Goal: Check status: Check status

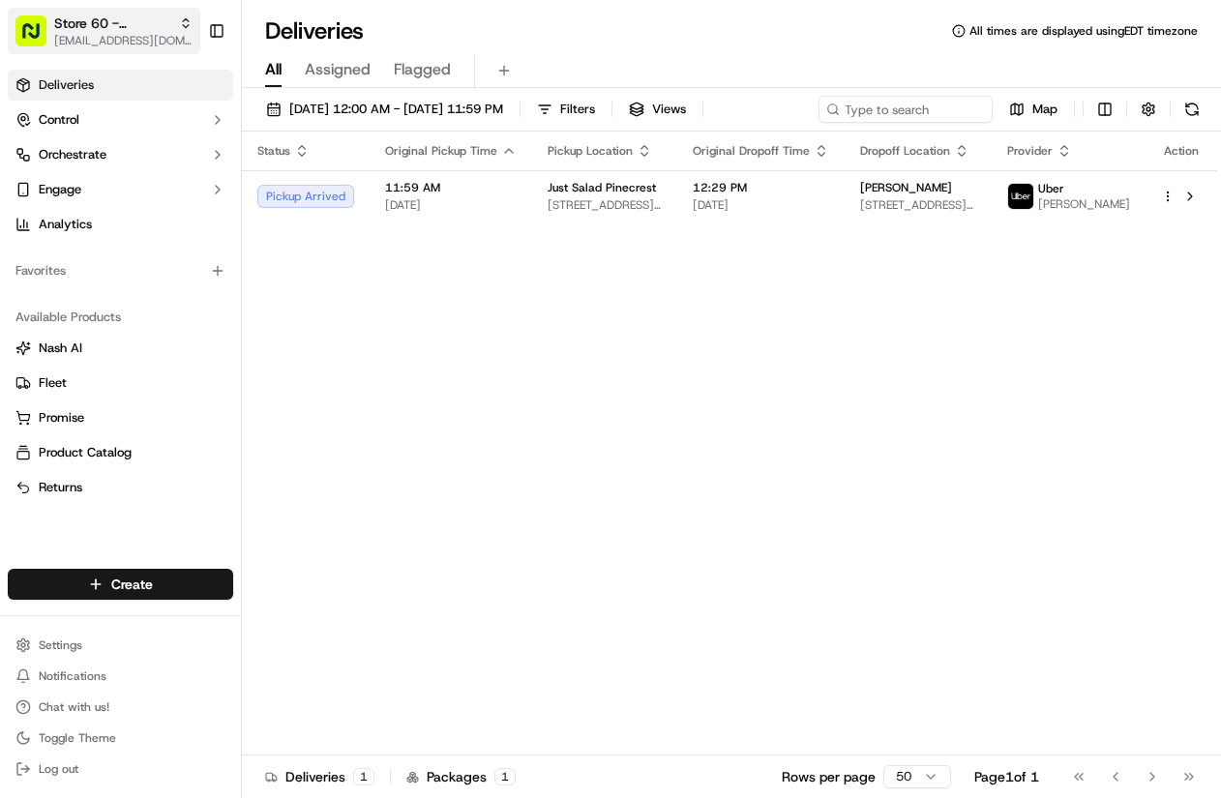
click at [112, 34] on span "[EMAIL_ADDRESS][DOMAIN_NAME]" at bounding box center [123, 40] width 138 height 15
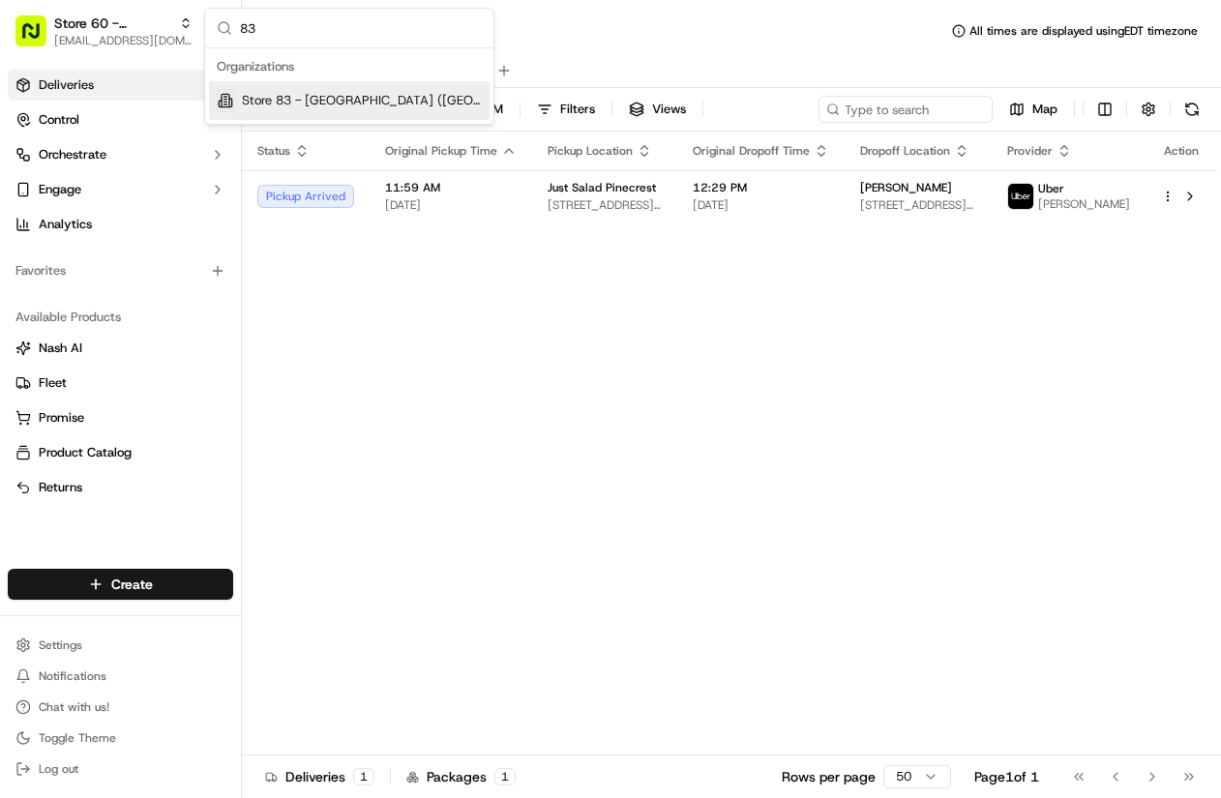
type input "83"
click at [306, 99] on span "Store 83 - [GEOGRAPHIC_DATA] ([GEOGRAPHIC_DATA]) (Just Salad)" at bounding box center [362, 100] width 240 height 17
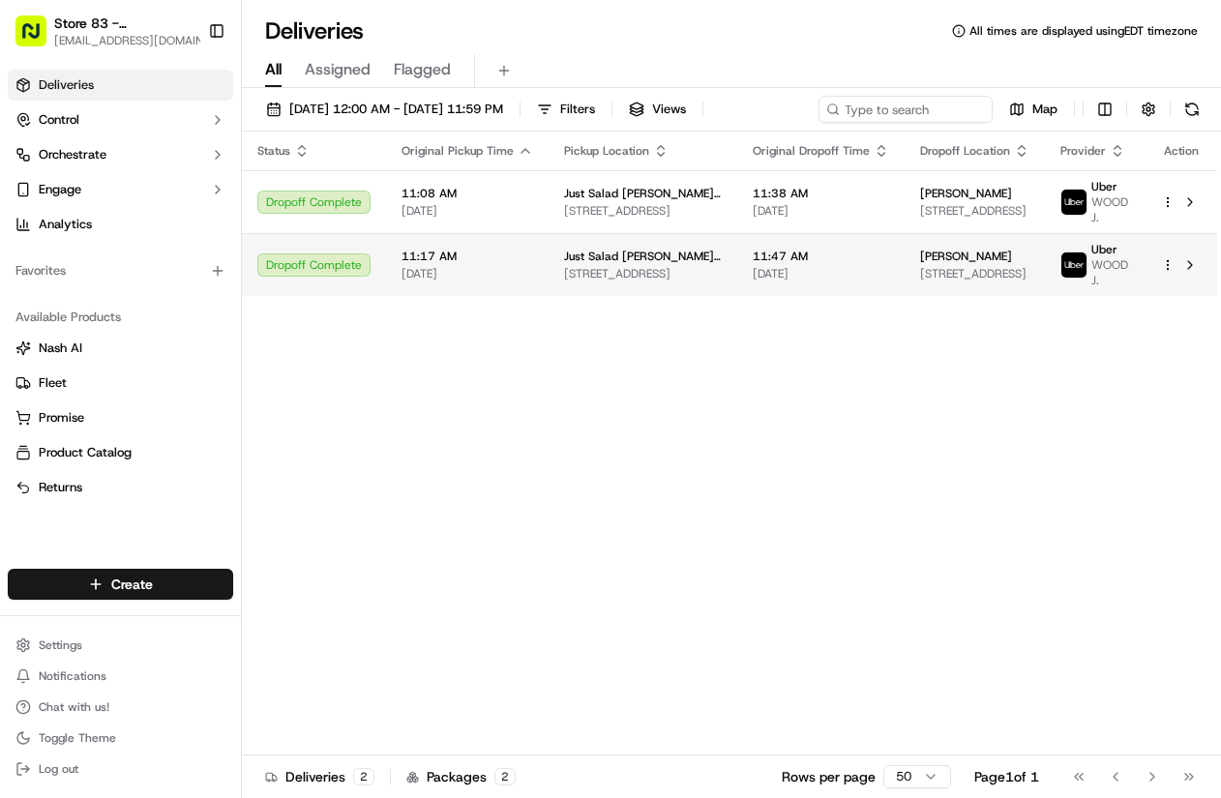
click at [857, 264] on div "11:47 AM [DATE]" at bounding box center [821, 265] width 136 height 33
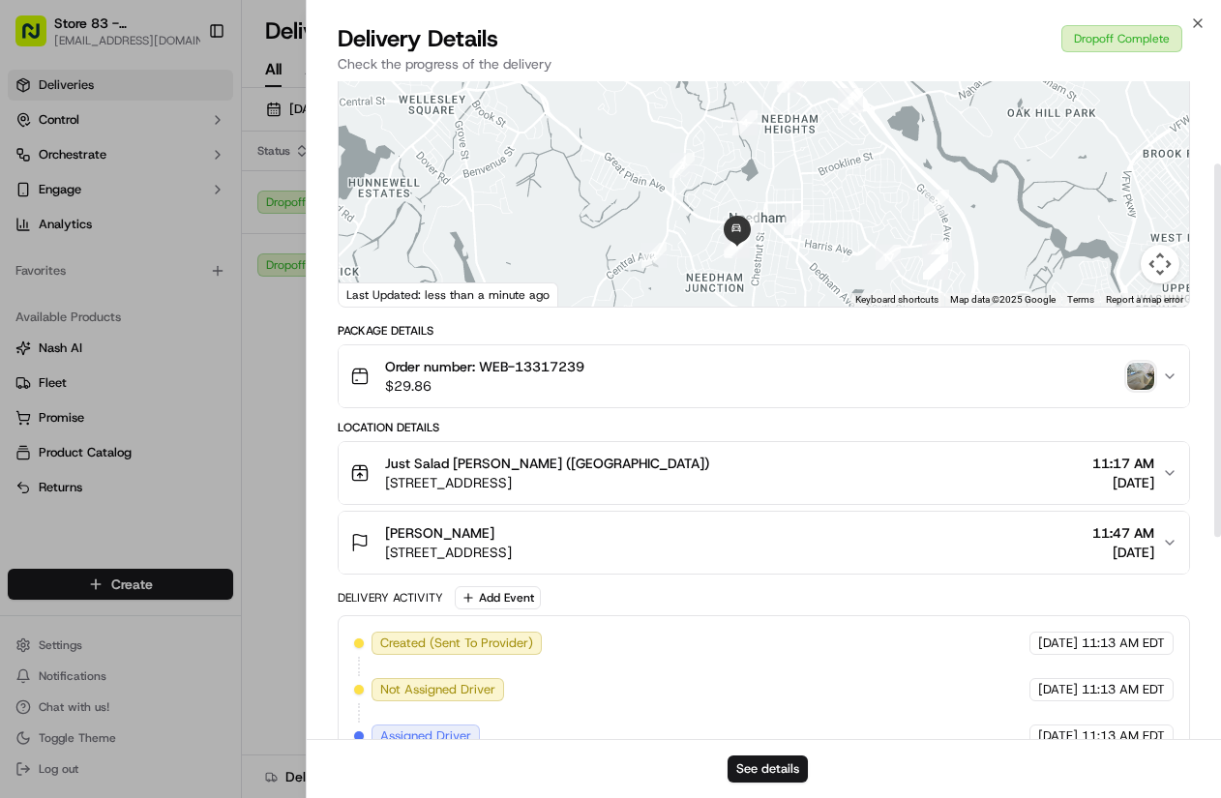
scroll to position [145, 0]
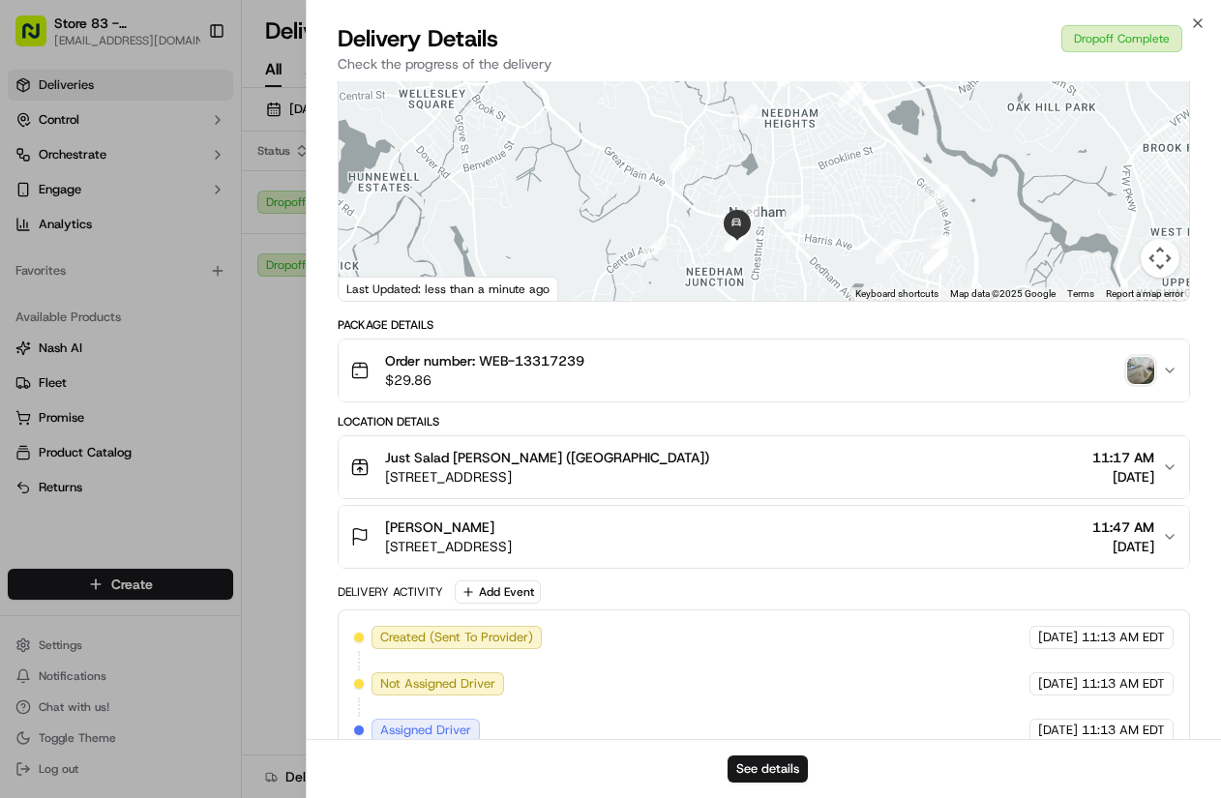
click at [1137, 369] on img "button" at bounding box center [1140, 370] width 27 height 27
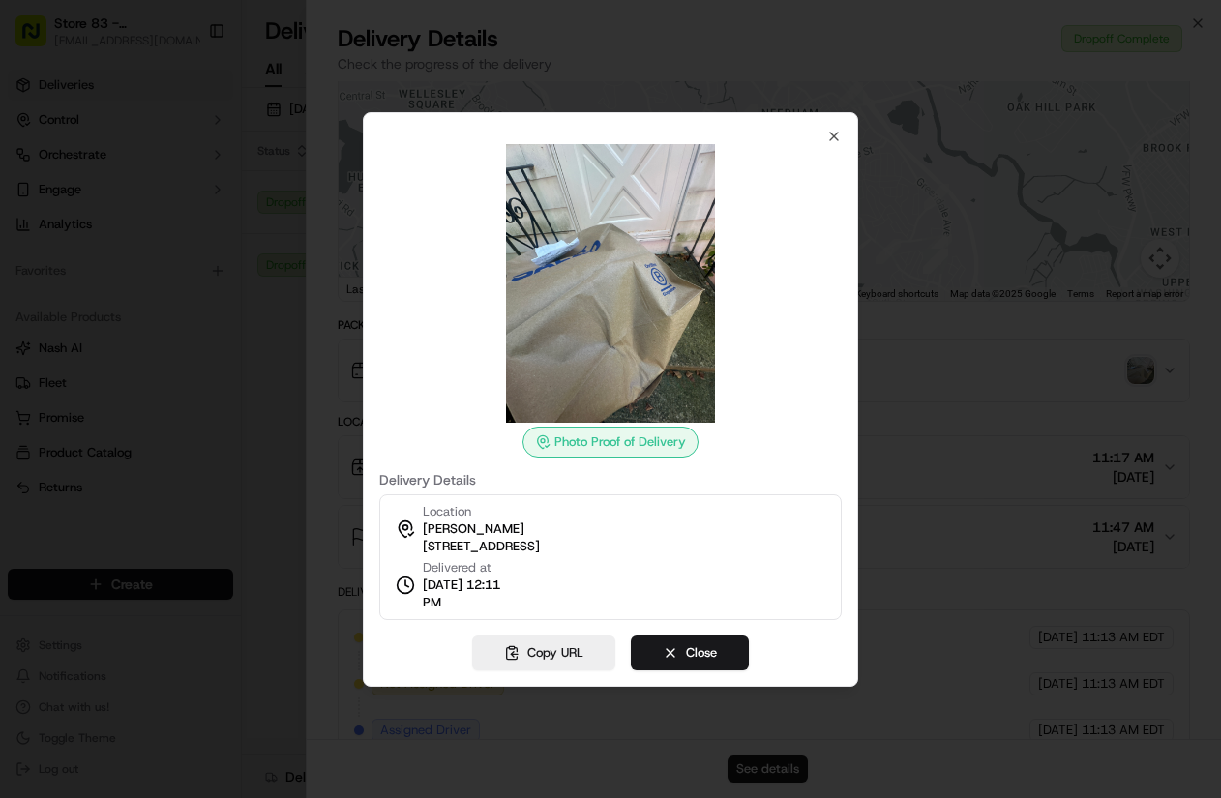
click at [960, 393] on div at bounding box center [610, 399] width 1221 height 798
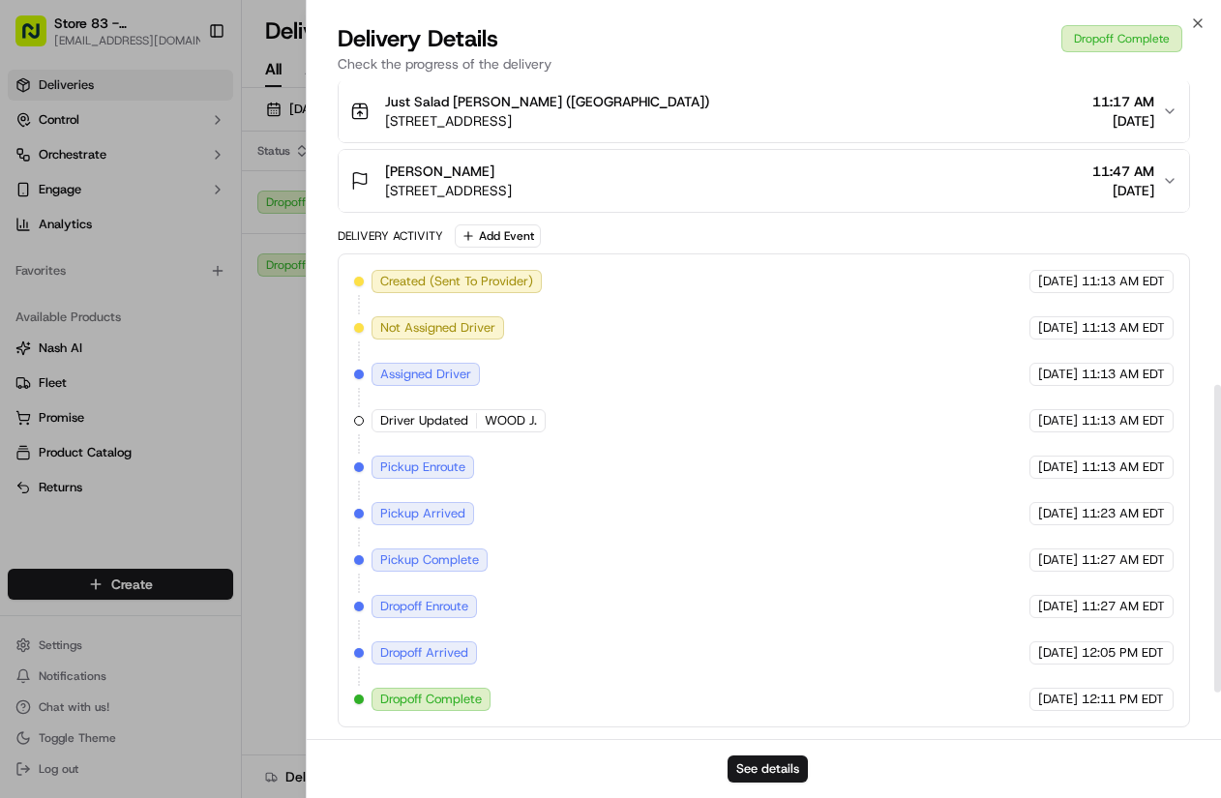
scroll to position [168, 0]
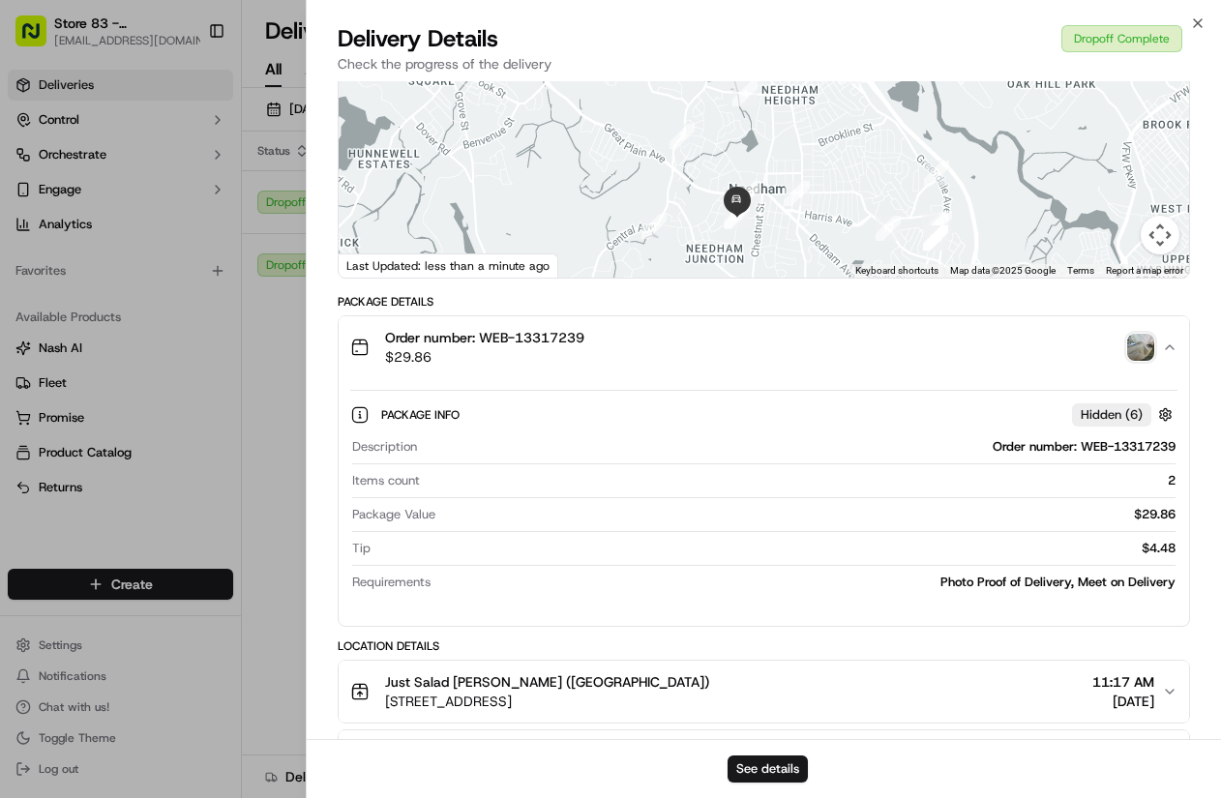
click at [1137, 357] on img "button" at bounding box center [1140, 347] width 27 height 27
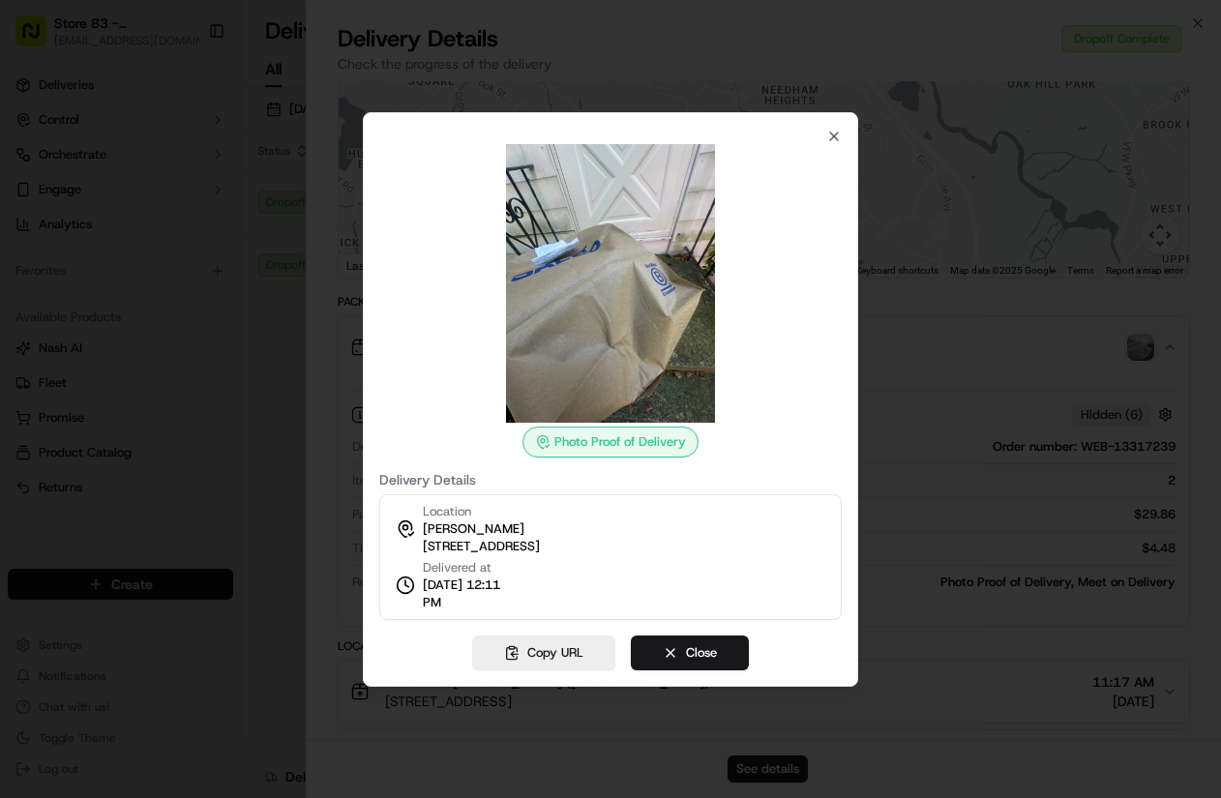
click at [969, 369] on div at bounding box center [610, 399] width 1221 height 798
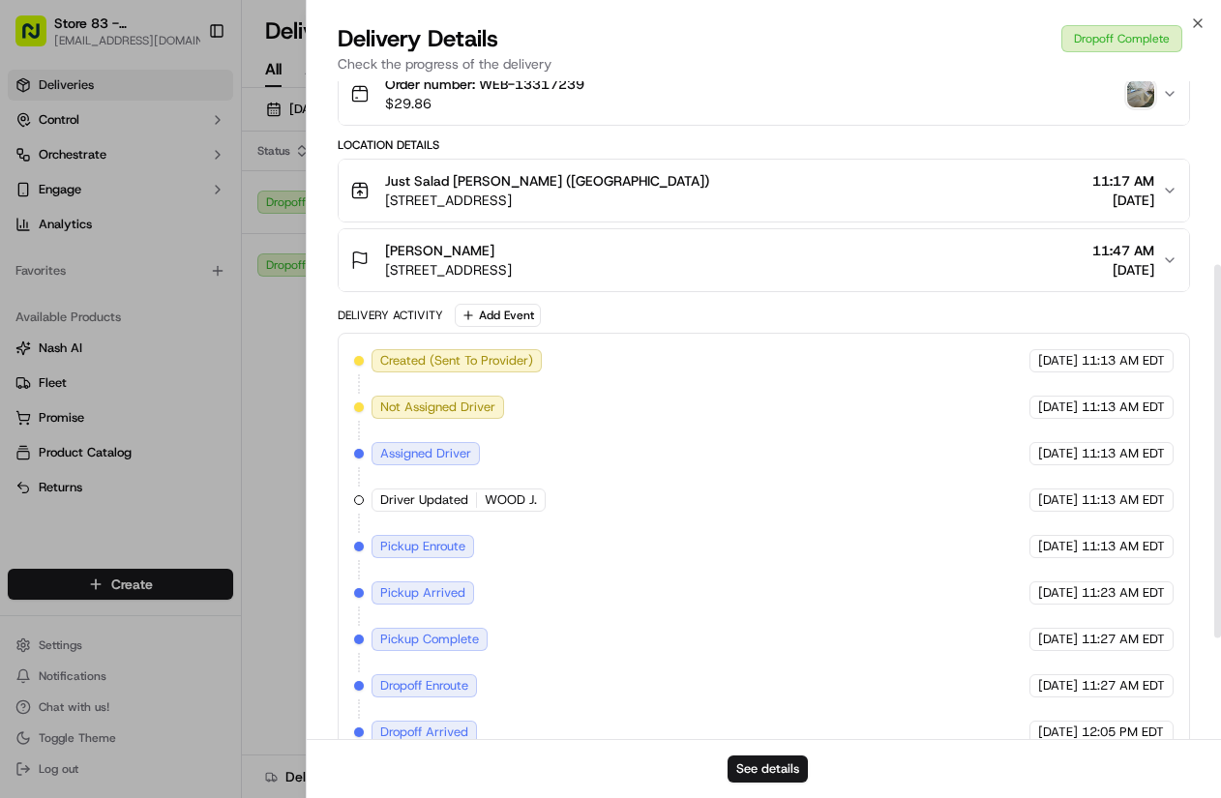
scroll to position [501, 0]
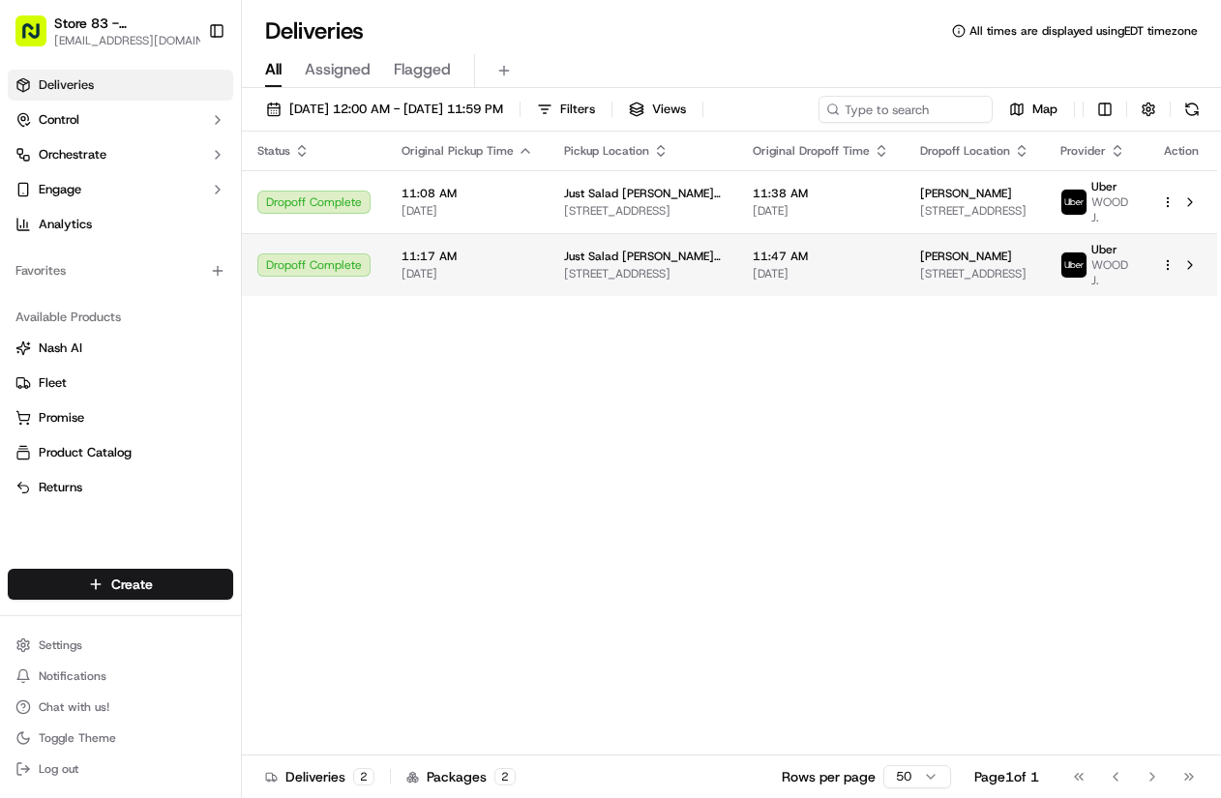
click at [817, 270] on span "[DATE]" at bounding box center [821, 273] width 136 height 15
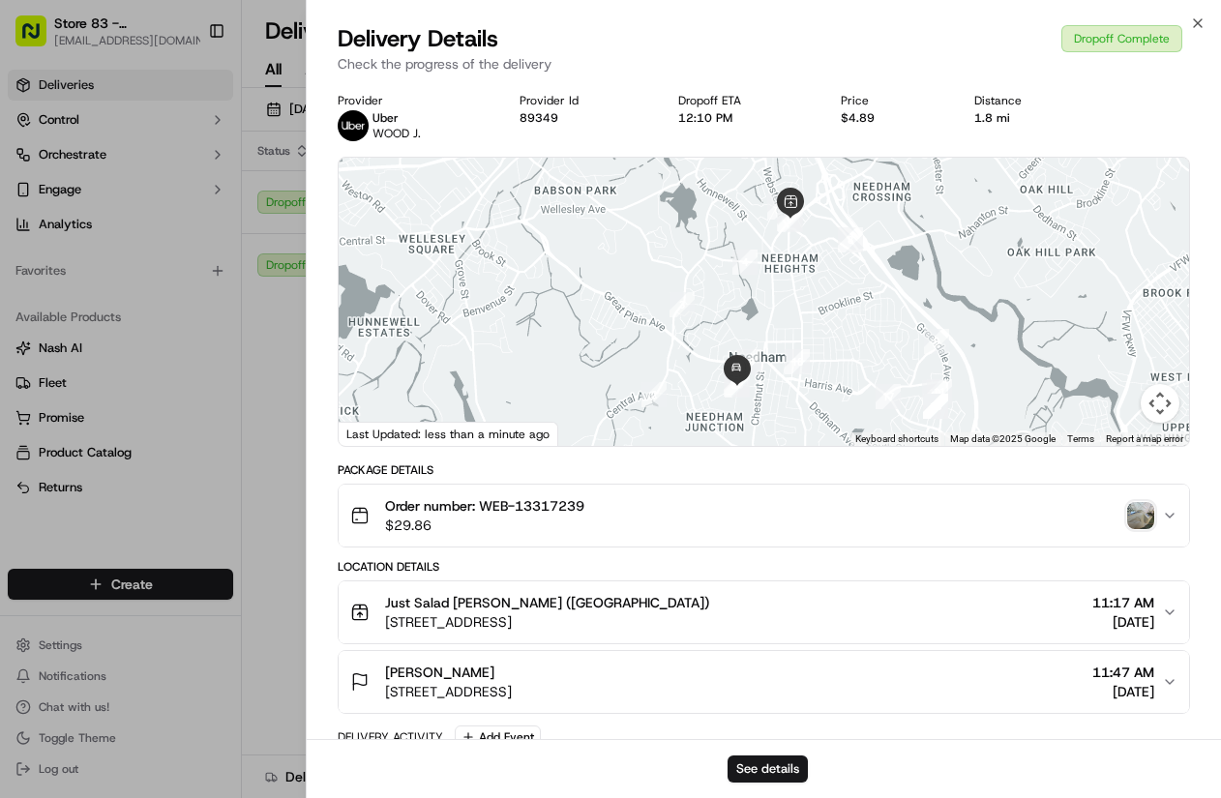
click at [566, 503] on span "Order number: WEB-13317239" at bounding box center [484, 505] width 199 height 19
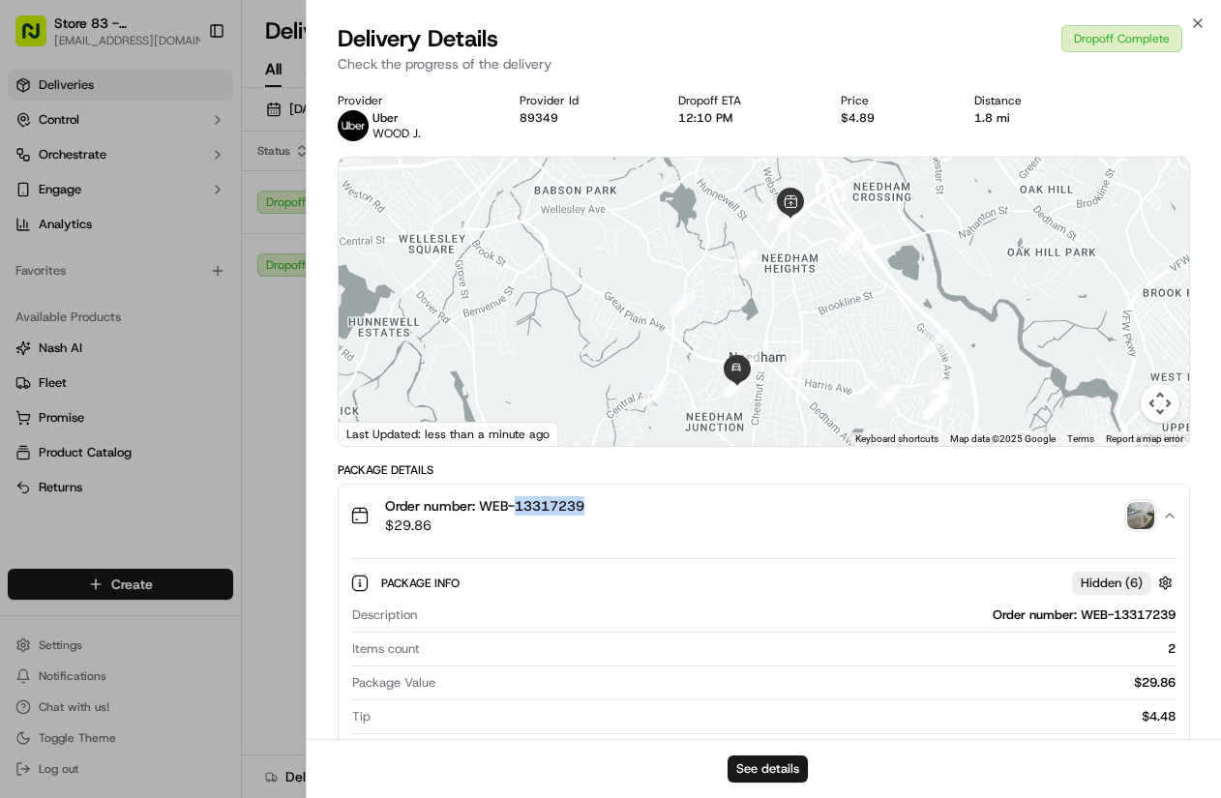
click at [566, 503] on span "Order number: WEB-13317239" at bounding box center [484, 505] width 199 height 19
copy span "13317239"
